Goal: Navigation & Orientation: Find specific page/section

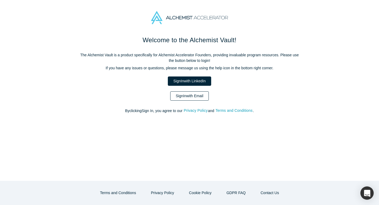
click at [181, 97] on link "Sign In with Email" at bounding box center [189, 96] width 39 height 9
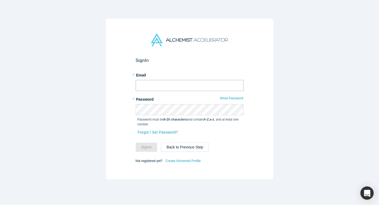
click at [159, 84] on input "text" at bounding box center [190, 85] width 108 height 11
type input "abhishek@melurna.com"
click at [147, 144] on button "Sign In" at bounding box center [147, 147] width 22 height 9
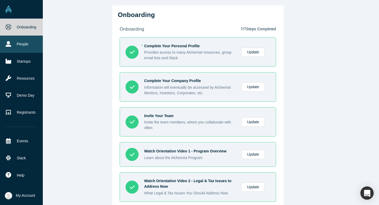
click at [16, 45] on link "People" at bounding box center [21, 44] width 43 height 17
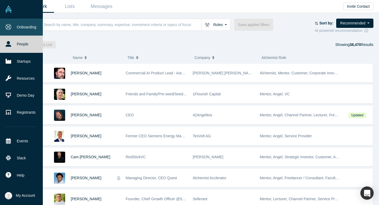
click at [10, 27] on icon at bounding box center [9, 27] width 6 height 6
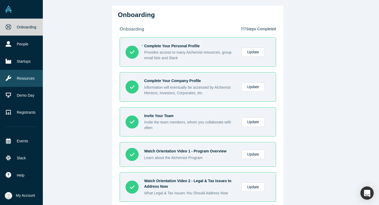
click at [23, 80] on link "Resources" at bounding box center [21, 78] width 43 height 17
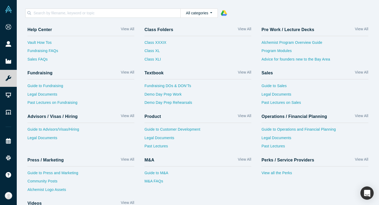
scroll to position [1, 0]
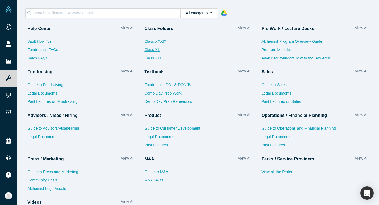
click at [156, 52] on link "Class XL" at bounding box center [155, 51] width 22 height 9
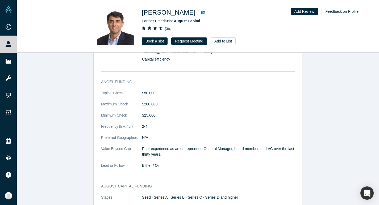
scroll to position [323, 0]
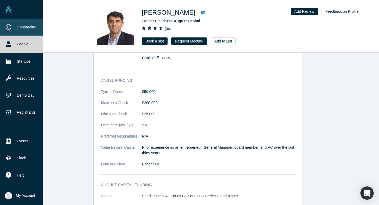
click at [27, 28] on link "Onboarding" at bounding box center [21, 27] width 43 height 17
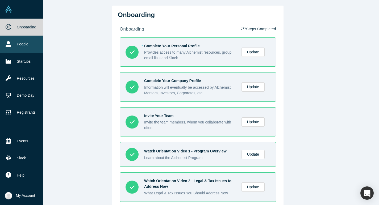
click at [18, 47] on link "People" at bounding box center [21, 44] width 43 height 17
